Goal: Transaction & Acquisition: Purchase product/service

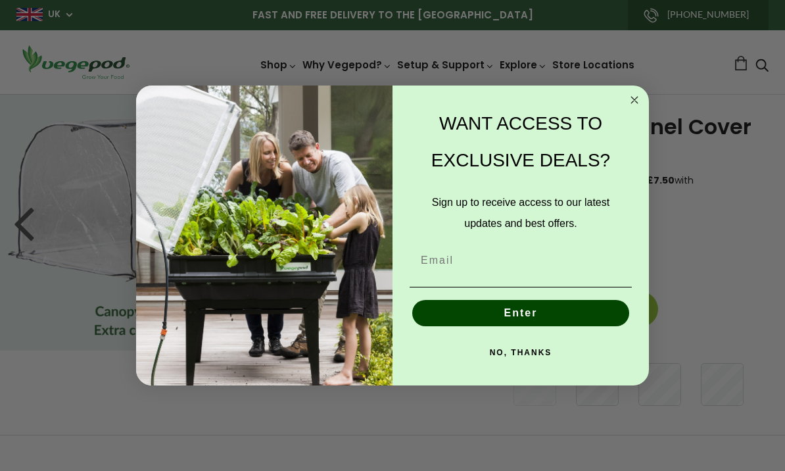
click at [476, 262] on input "Email" at bounding box center [520, 260] width 222 height 26
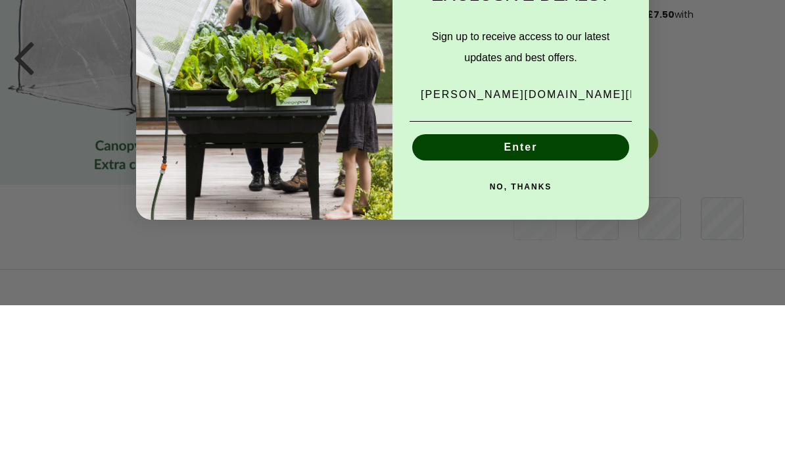
type input "[PERSON_NAME][DOMAIN_NAME][EMAIL_ADDRESS][DOMAIN_NAME]"
click at [550, 300] on button "Enter" at bounding box center [520, 313] width 217 height 26
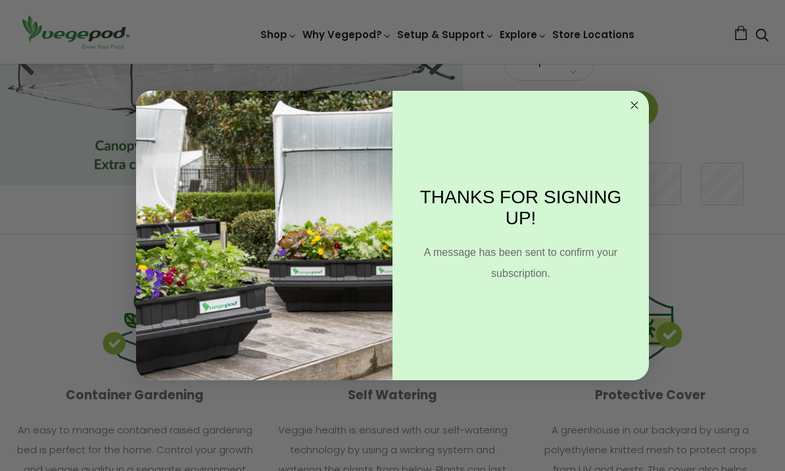
click at [639, 103] on circle "Close dialog" at bounding box center [634, 105] width 15 height 15
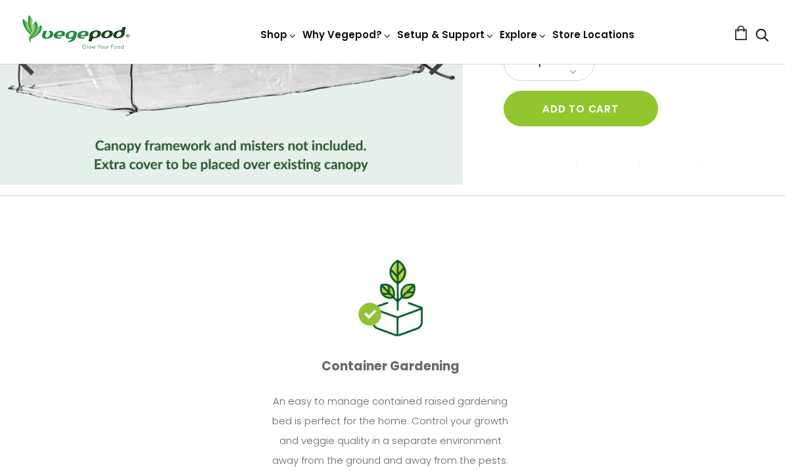
scroll to position [0, 0]
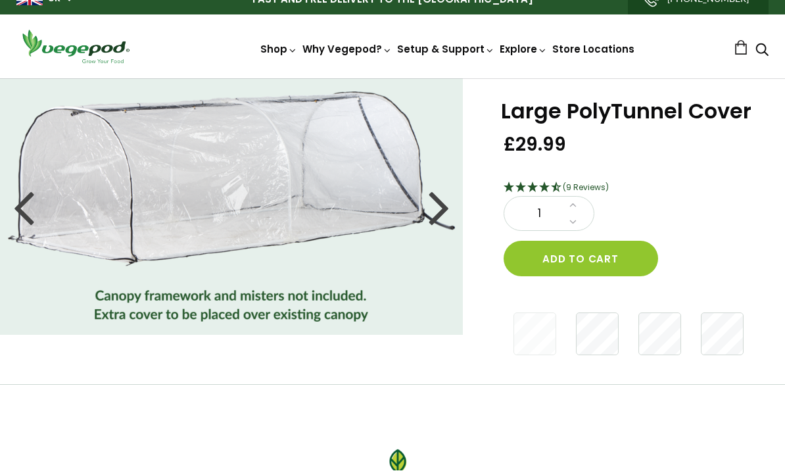
click at [450, 189] on li at bounding box center [231, 207] width 463 height 230
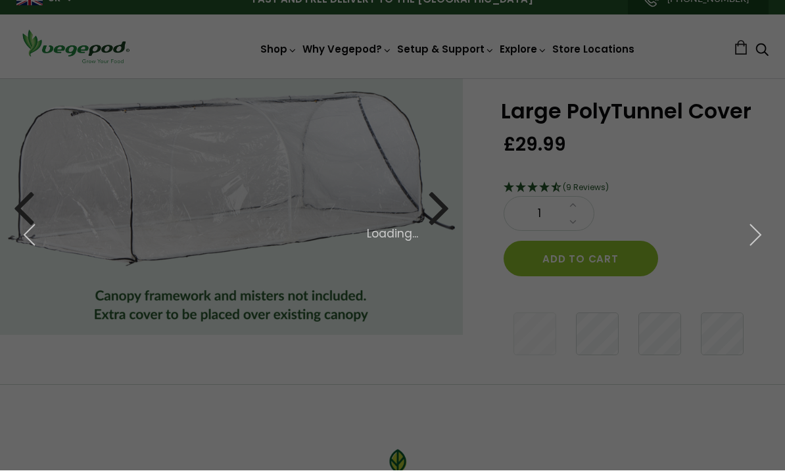
scroll to position [16, 0]
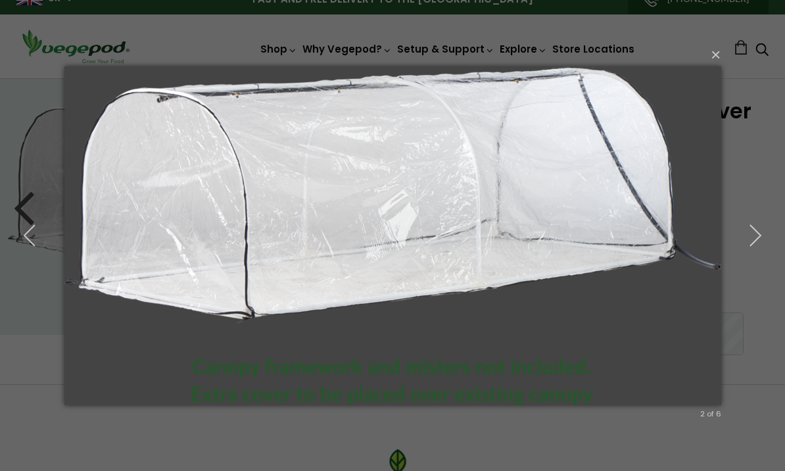
click at [748, 242] on icon "button" at bounding box center [755, 235] width 24 height 24
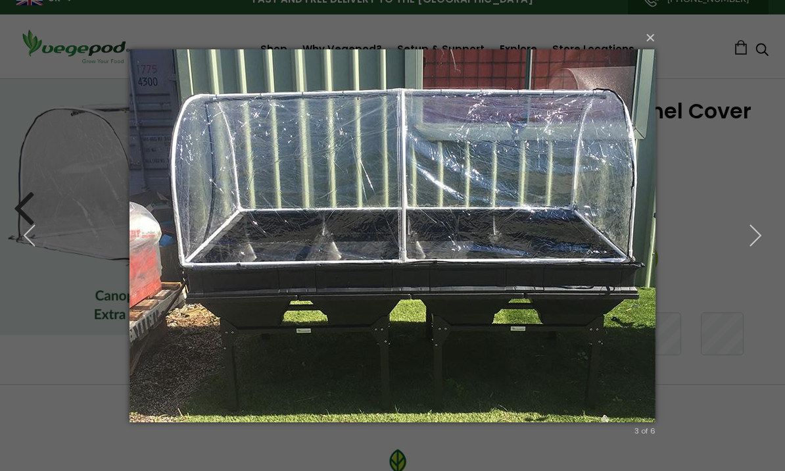
click at [757, 233] on icon "button" at bounding box center [755, 235] width 24 height 24
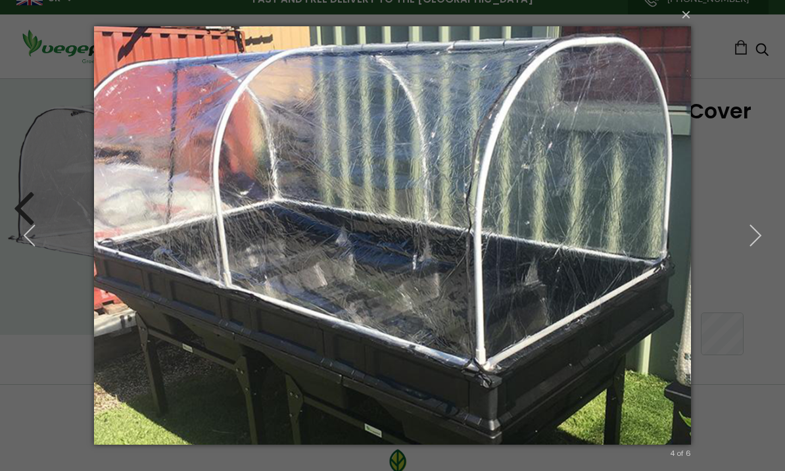
click at [754, 240] on icon "button" at bounding box center [755, 235] width 24 height 24
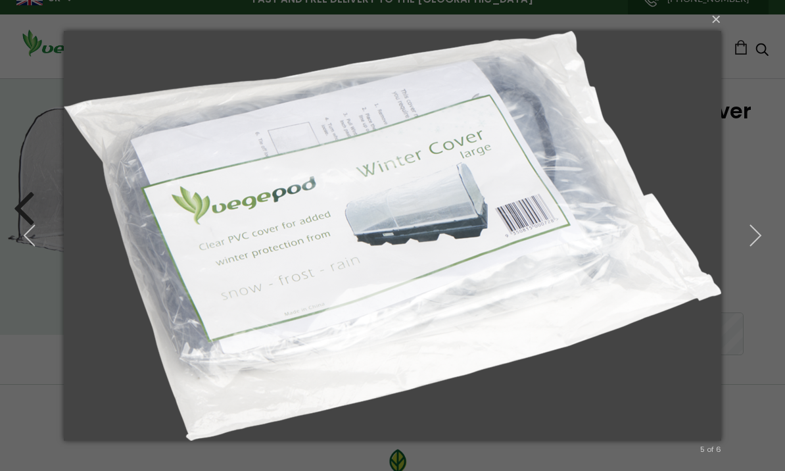
click at [712, 21] on button "×" at bounding box center [396, 19] width 657 height 29
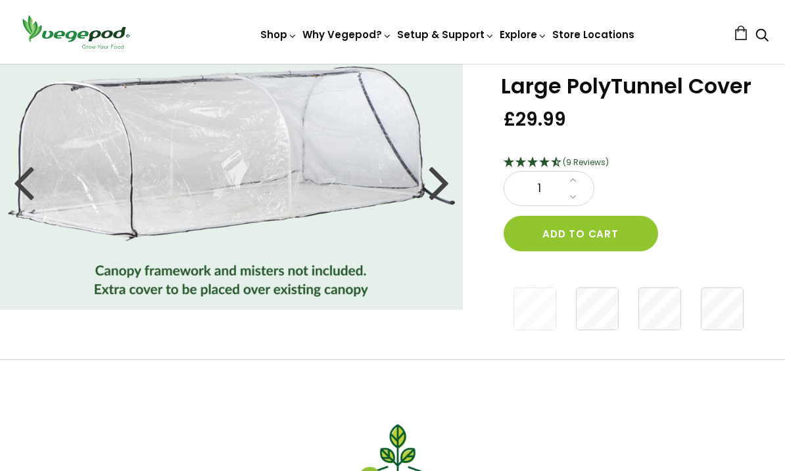
scroll to position [43, 0]
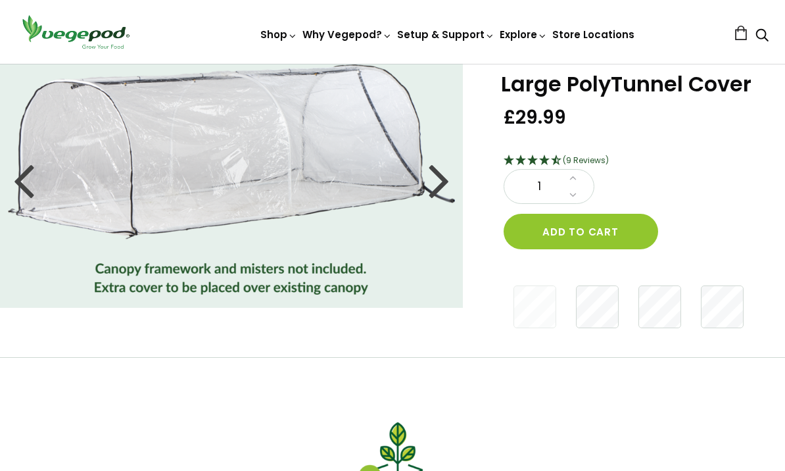
click at [619, 233] on button "Add to cart" at bounding box center [580, 231] width 154 height 35
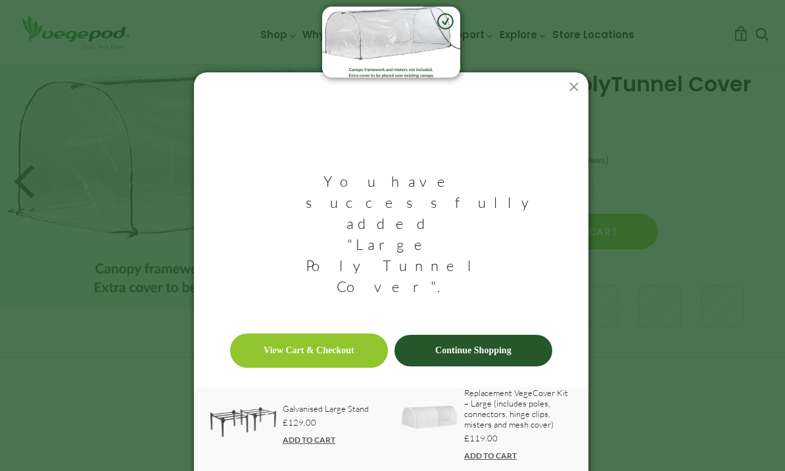
click at [652, 393] on div "You have successfully added "Large PolyTunnel Cover". View Cart & Checkout Cont…" at bounding box center [392, 235] width 785 height 471
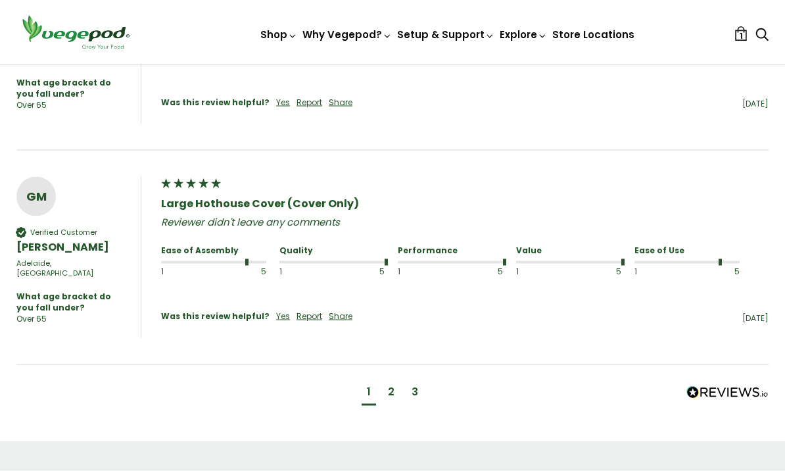
click at [397, 381] on div "2" at bounding box center [391, 393] width 17 height 24
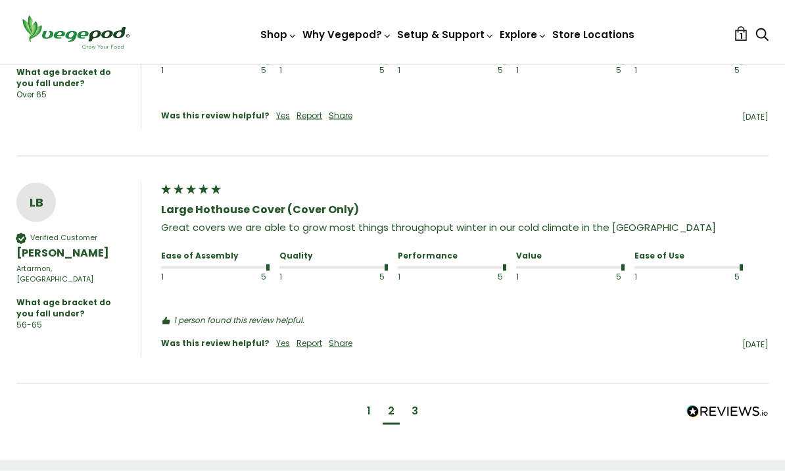
click at [421, 400] on div "3" at bounding box center [414, 412] width 17 height 24
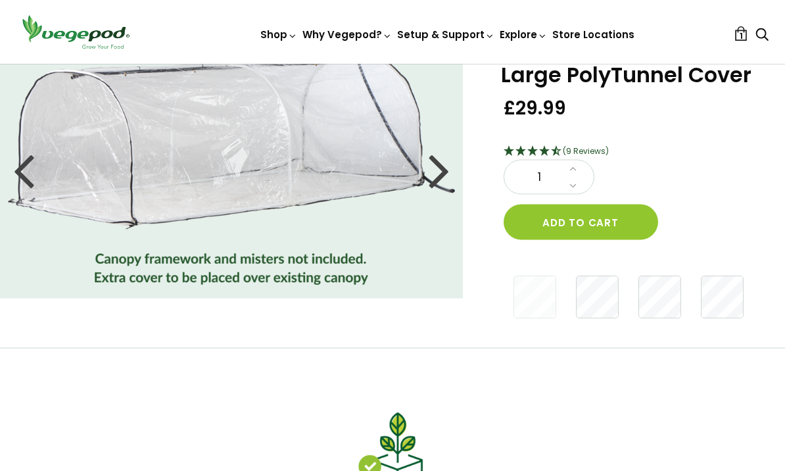
scroll to position [0, 0]
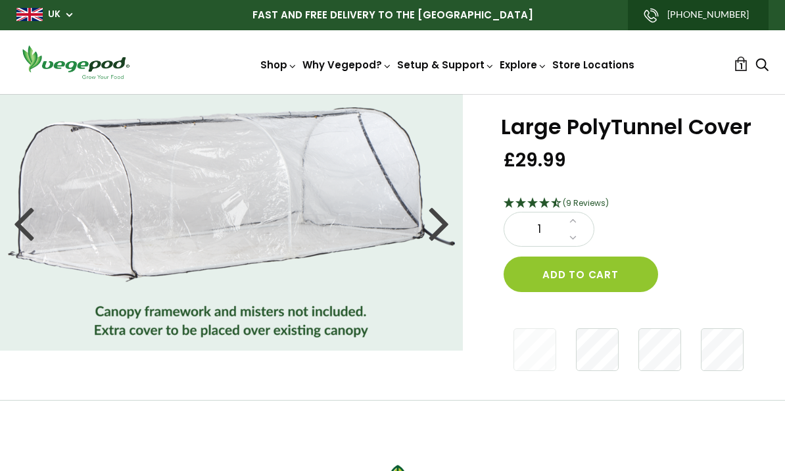
click at [739, 68] on span "1" at bounding box center [740, 66] width 3 height 12
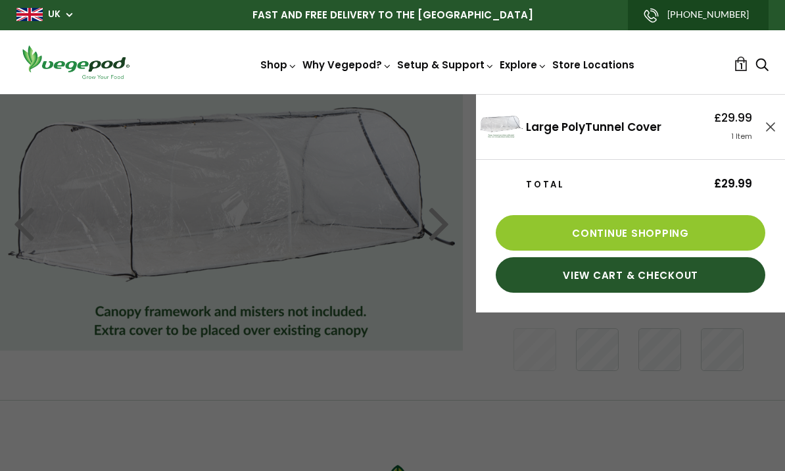
click at [651, 281] on link "View Cart & Checkout" at bounding box center [630, 274] width 269 height 35
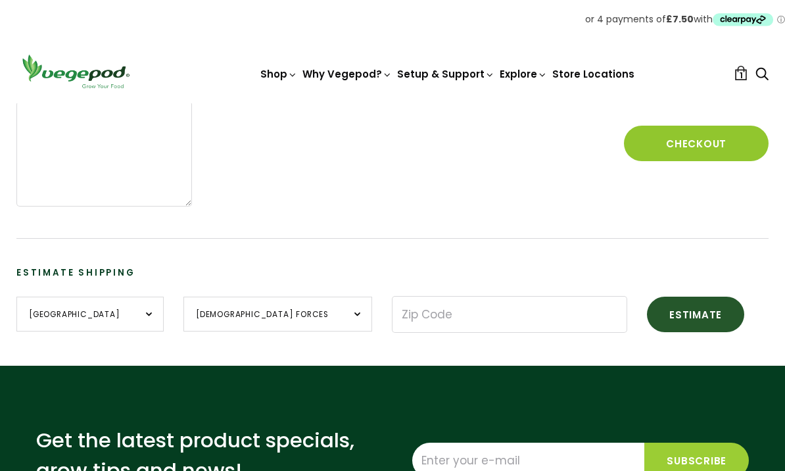
scroll to position [347, 0]
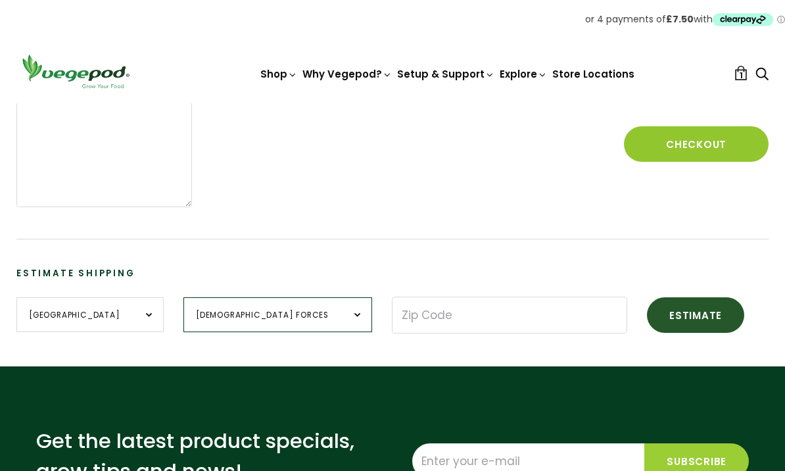
click at [294, 316] on select "[DEMOGRAPHIC_DATA] Forces [GEOGRAPHIC_DATA] [GEOGRAPHIC_DATA] [GEOGRAPHIC_DATA]…" at bounding box center [277, 314] width 189 height 35
select select "[GEOGRAPHIC_DATA]"
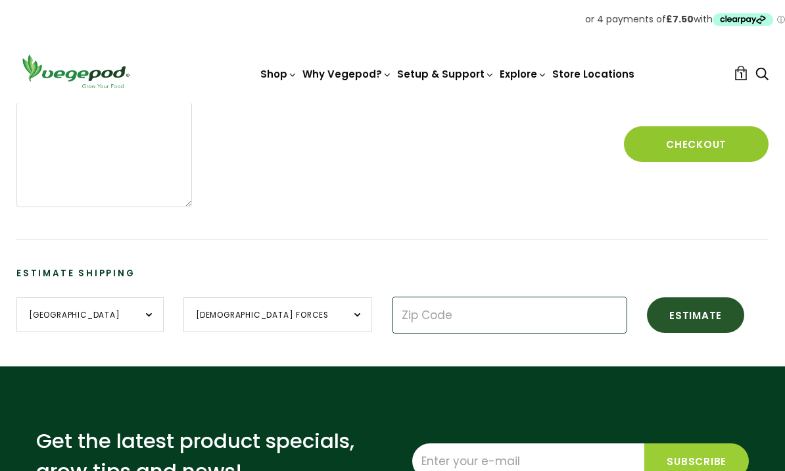
click at [423, 317] on input "Zip Code" at bounding box center [509, 314] width 235 height 37
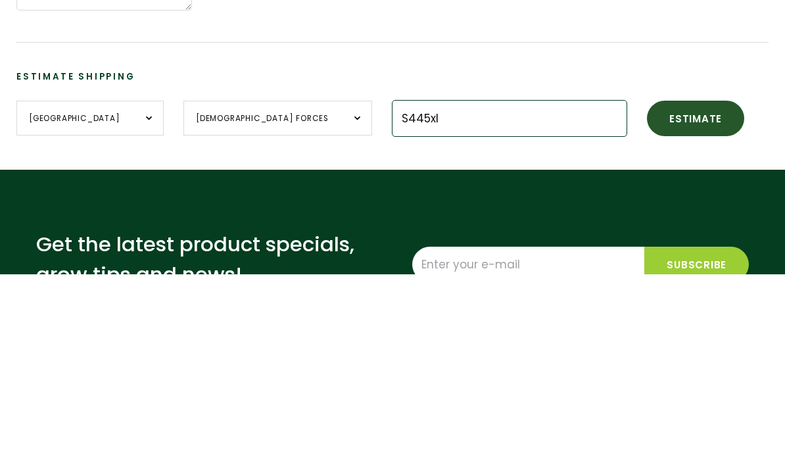
type input "S445xl"
click at [647, 297] on button "Estimate" at bounding box center [695, 314] width 97 height 35
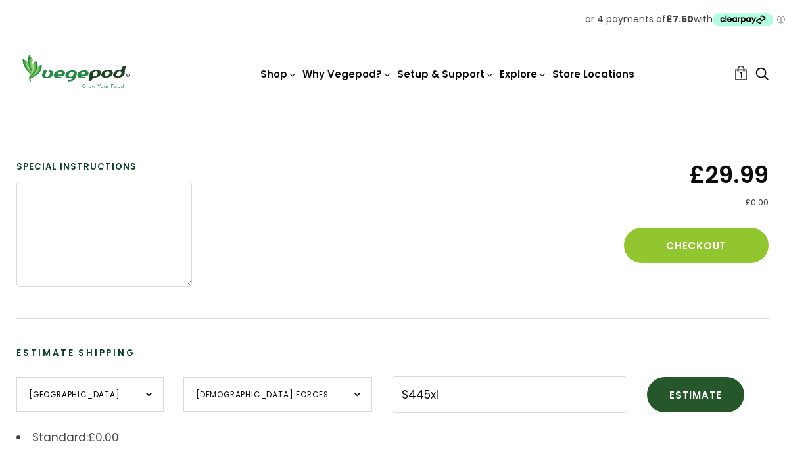
scroll to position [275, 0]
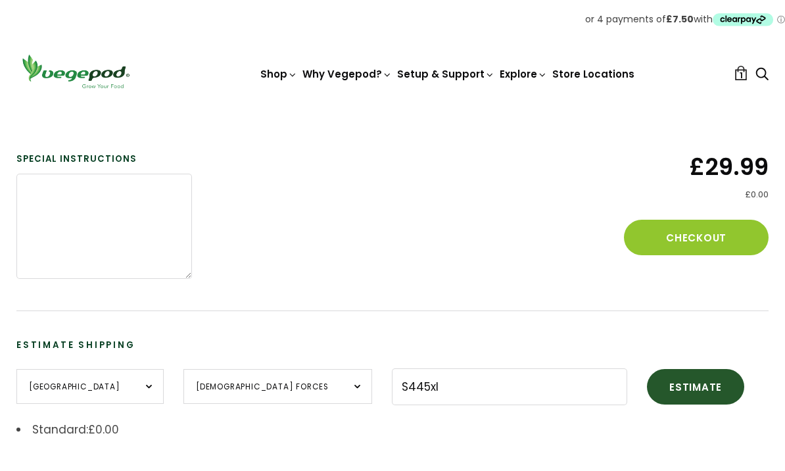
click at [717, 233] on button "Checkout" at bounding box center [696, 237] width 145 height 35
